Goal: Find specific page/section: Find specific page/section

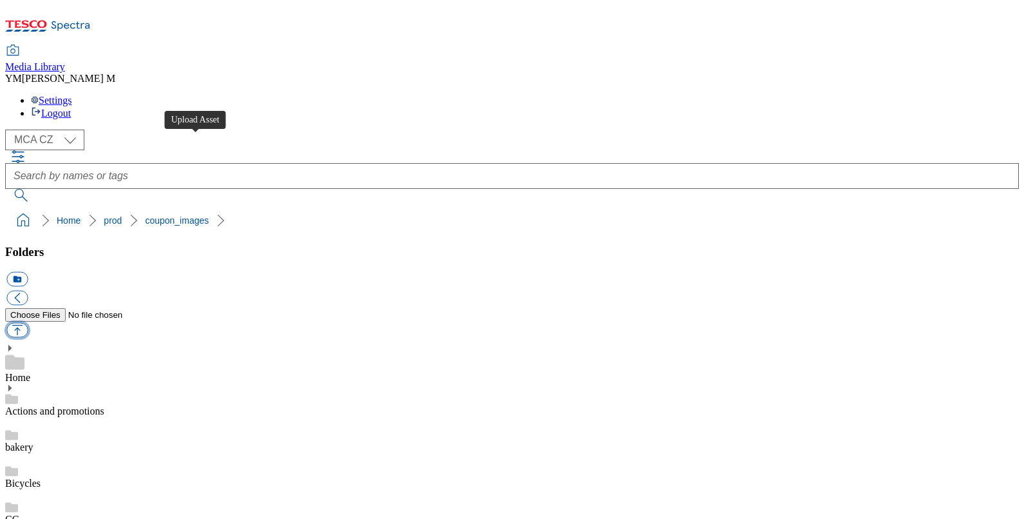
click at [28, 323] on button "button" at bounding box center [16, 330] width 21 height 15
